Goal: Transaction & Acquisition: Purchase product/service

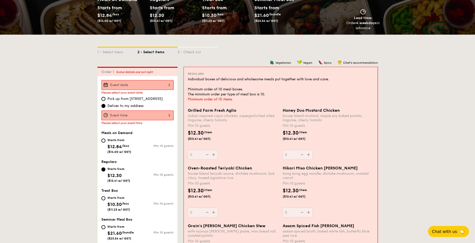
scroll to position [97, 0]
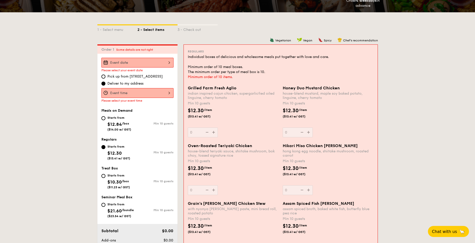
click at [121, 121] on div "Starts from $12.84 /box ($14.00 w/ GST)" at bounding box center [119, 123] width 24 height 17
click at [105, 120] on input "Starts from $12.84 /box ($14.00 w/ GST) Min 10 guests" at bounding box center [103, 118] width 4 height 4
radio input "true"
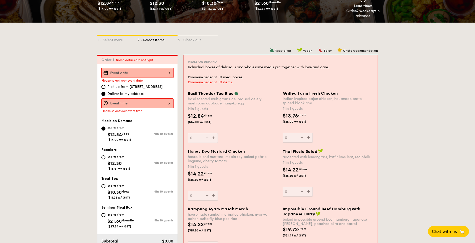
scroll to position [72, 0]
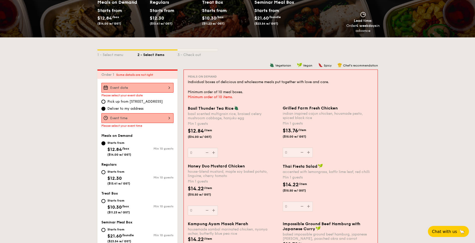
click at [155, 84] on div at bounding box center [137, 88] width 72 height 10
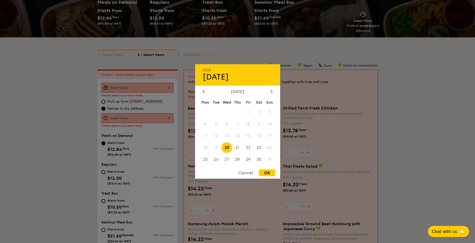
click at [166, 82] on div at bounding box center [237, 121] width 475 height 243
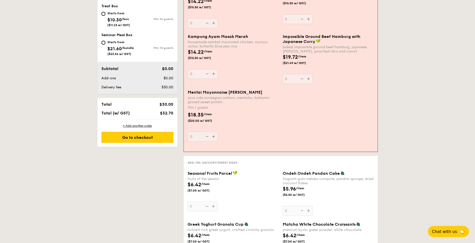
scroll to position [172, 0]
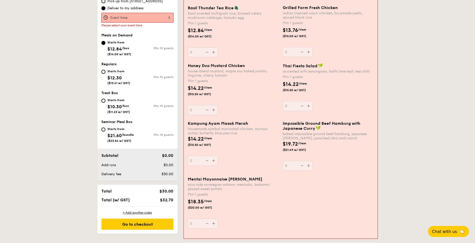
click at [135, 51] on div "Starts from $12.84 /box ($14.00 w/ GST)" at bounding box center [119, 47] width 36 height 17
click at [105, 45] on input "Starts from $12.84 /box ($14.00 w/ GST) Min 10 guests" at bounding box center [103, 43] width 4 height 4
click at [106, 48] on div "Starts from $12.84 /box ($14.00 w/ GST)" at bounding box center [119, 47] width 36 height 17
click at [105, 45] on input "Starts from $12.84 /box ($14.00 w/ GST) Min 10 guests" at bounding box center [103, 43] width 4 height 4
click at [115, 69] on div "Starts from" at bounding box center [118, 71] width 23 height 4
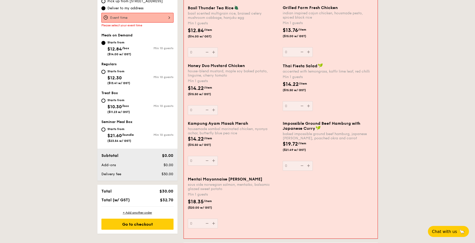
click at [105, 70] on input "Starts from $12.30 ($13.41 w/ GST) Min 10 guests" at bounding box center [103, 72] width 4 height 4
radio input "true"
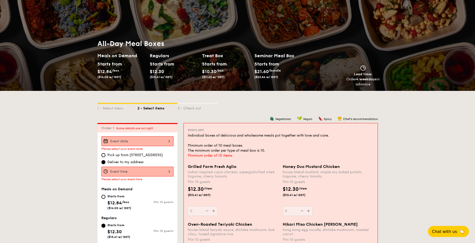
scroll to position [0, 0]
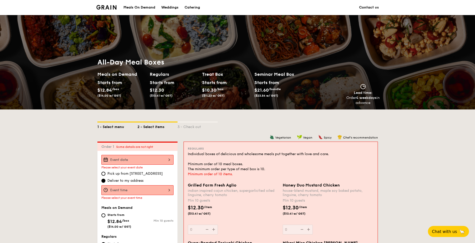
click at [136, 126] on div "1 - Select menu" at bounding box center [117, 125] width 40 height 7
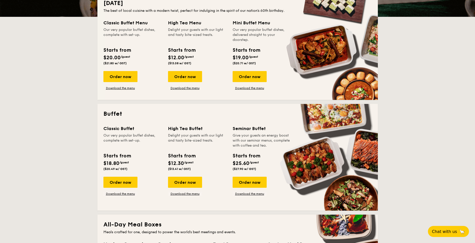
scroll to position [276, 0]
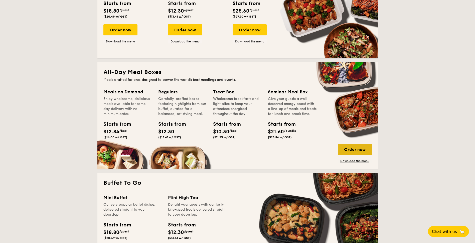
click at [344, 147] on div "Order now" at bounding box center [355, 149] width 34 height 11
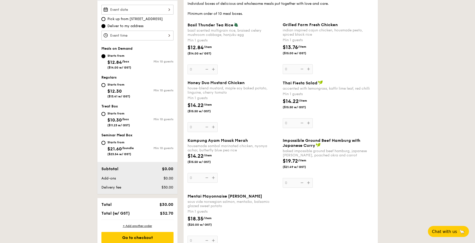
scroll to position [125, 0]
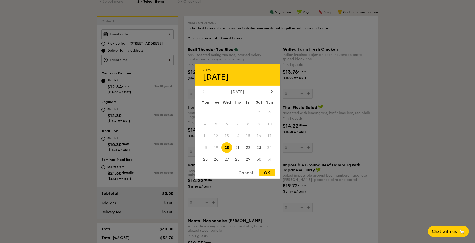
click at [162, 35] on div "2025 Aug [DATE] Tue Wed Thu Fri Sat Sun 1 2 3 4 5 6 7 8 9 10 11 12 13 14 15 16 …" at bounding box center [137, 34] width 72 height 10
click at [185, 42] on div at bounding box center [237, 121] width 475 height 243
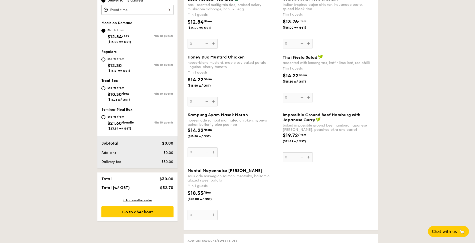
scroll to position [0, 0]
